Goal: Check status: Check status

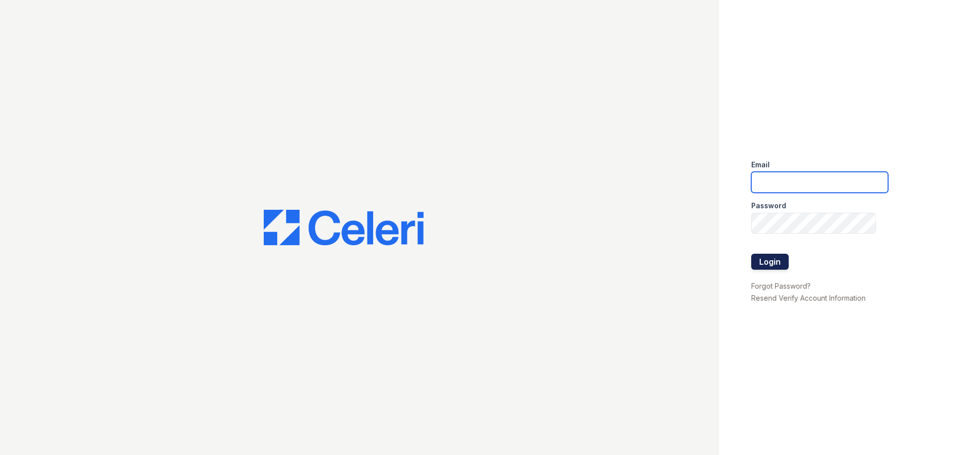
type input "arrivestreetervilleleasing@trinity-pm.com"
click at [755, 264] on button "Login" at bounding box center [769, 262] width 37 height 16
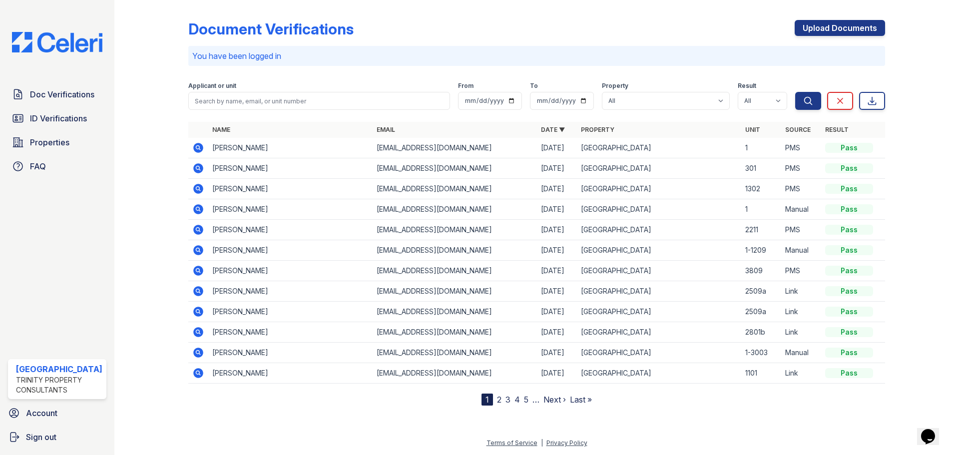
drag, startPoint x: 73, startPoint y: 127, endPoint x: 87, endPoint y: 131, distance: 15.2
click at [73, 127] on link "ID Verifications" at bounding box center [57, 118] width 98 height 20
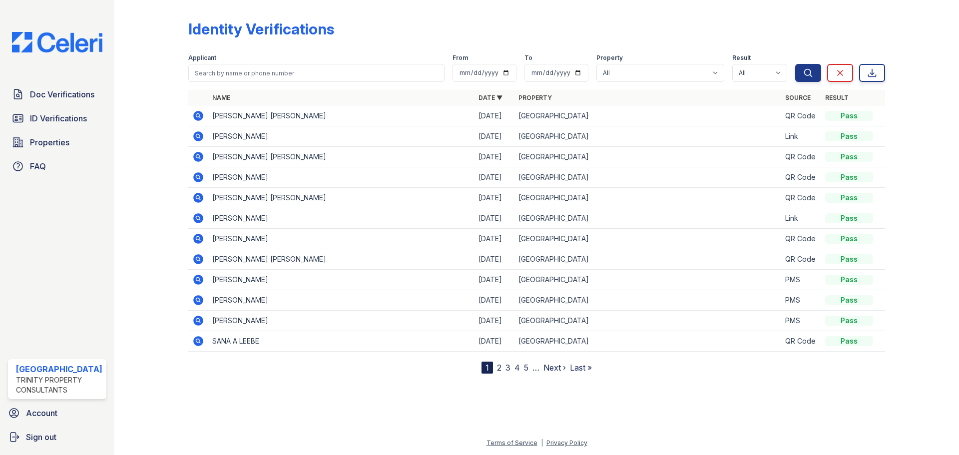
click at [199, 118] on icon at bounding box center [198, 116] width 10 height 10
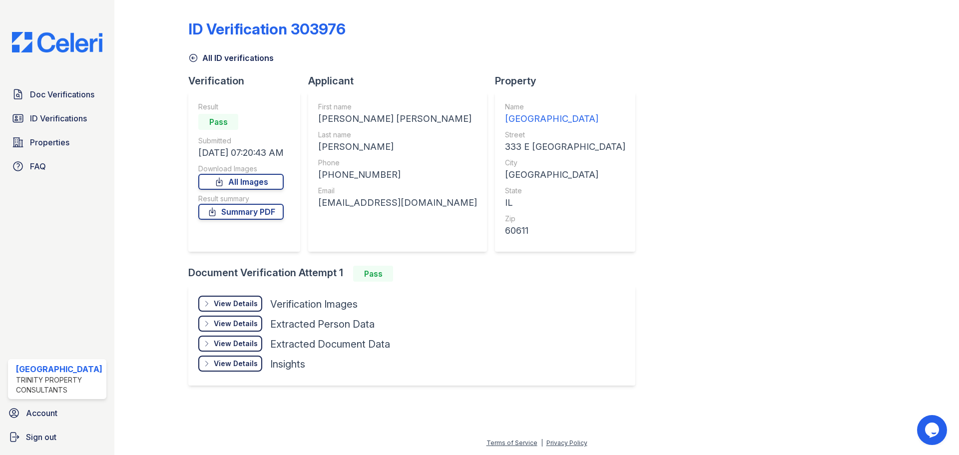
click at [254, 303] on div "View Details" at bounding box center [236, 304] width 44 height 10
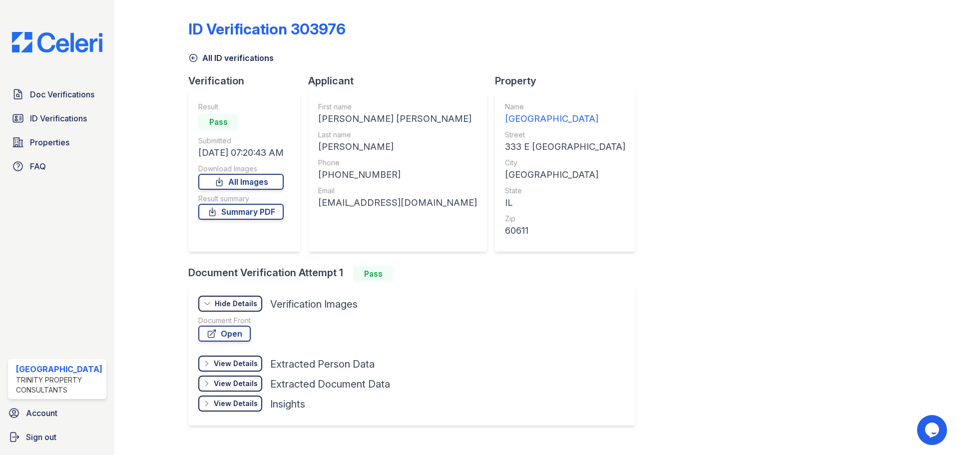
click at [243, 302] on div "Hide Details" at bounding box center [236, 304] width 42 height 10
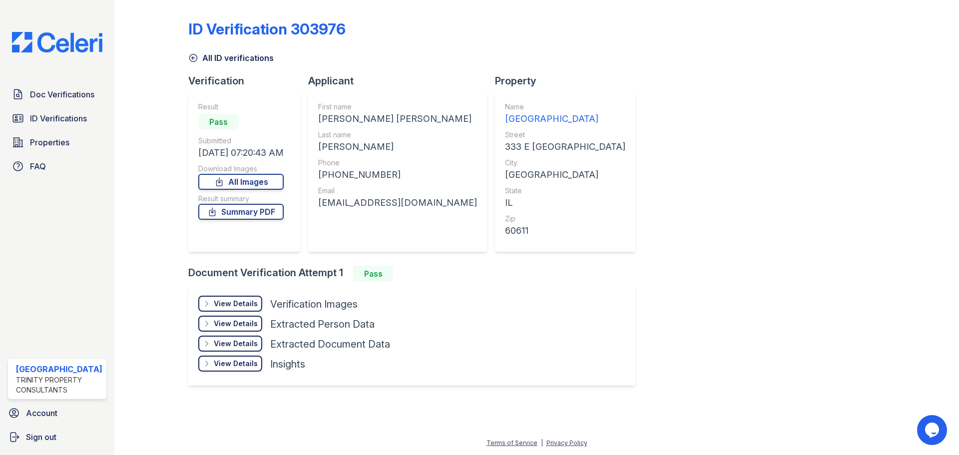
click at [243, 300] on div "View Details" at bounding box center [236, 304] width 44 height 10
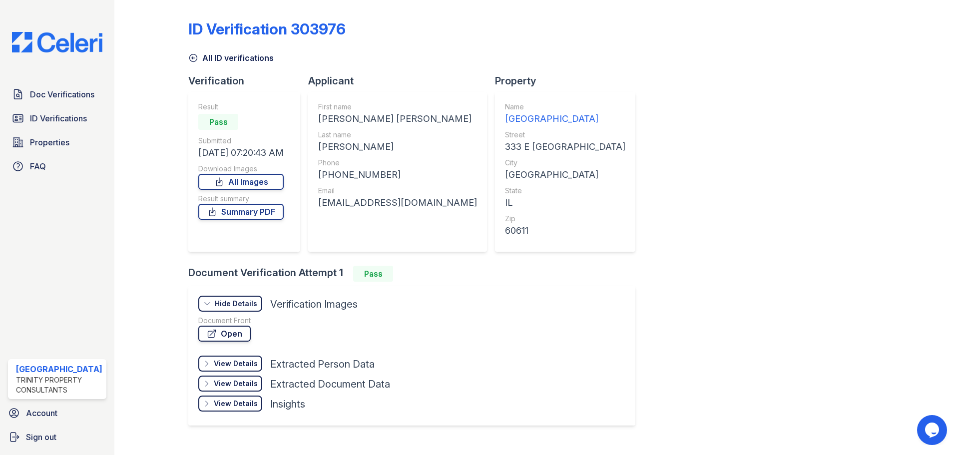
click at [238, 330] on link "Open" at bounding box center [224, 334] width 52 height 16
click at [270, 213] on link "Summary PDF" at bounding box center [240, 212] width 85 height 16
